Goal: Information Seeking & Learning: Learn about a topic

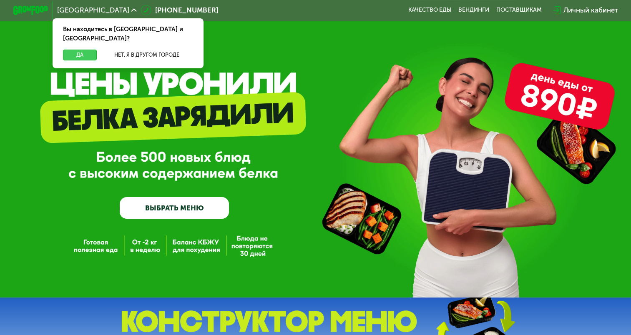
click at [84, 50] on button "Да" at bounding box center [80, 55] width 34 height 10
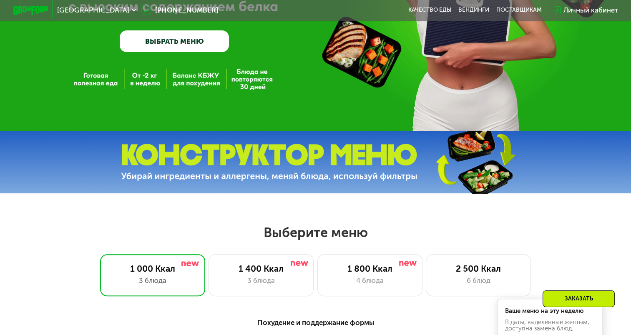
scroll to position [250, 0]
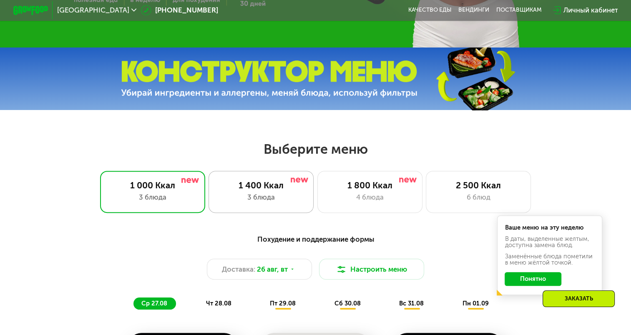
click at [273, 190] on div "1 400 Ккал" at bounding box center [261, 185] width 87 height 10
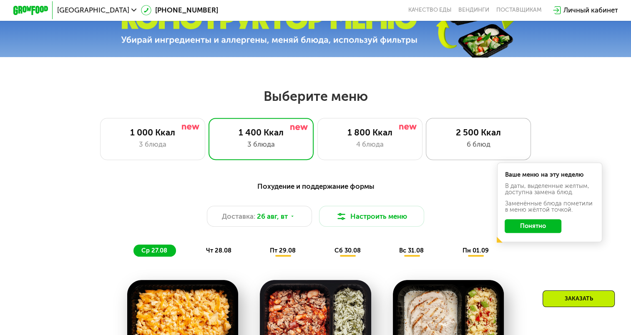
scroll to position [292, 0]
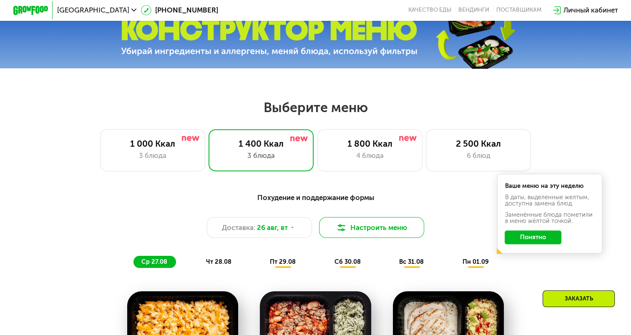
click at [338, 230] on img at bounding box center [341, 228] width 10 height 10
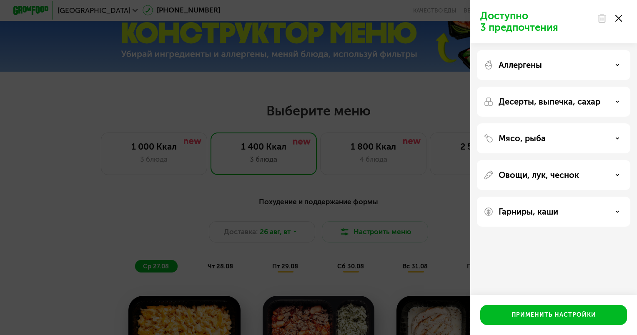
click at [618, 18] on use at bounding box center [618, 18] width 7 height 7
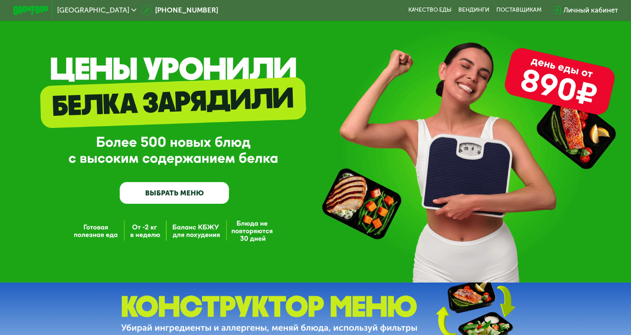
scroll to position [0, 0]
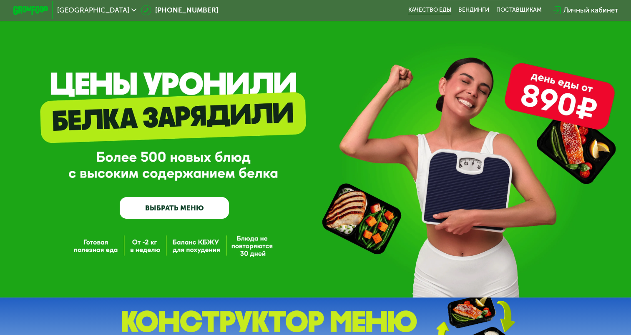
click at [434, 13] on link "Качество еды" at bounding box center [429, 10] width 43 height 7
